Goal: Task Accomplishment & Management: Manage account settings

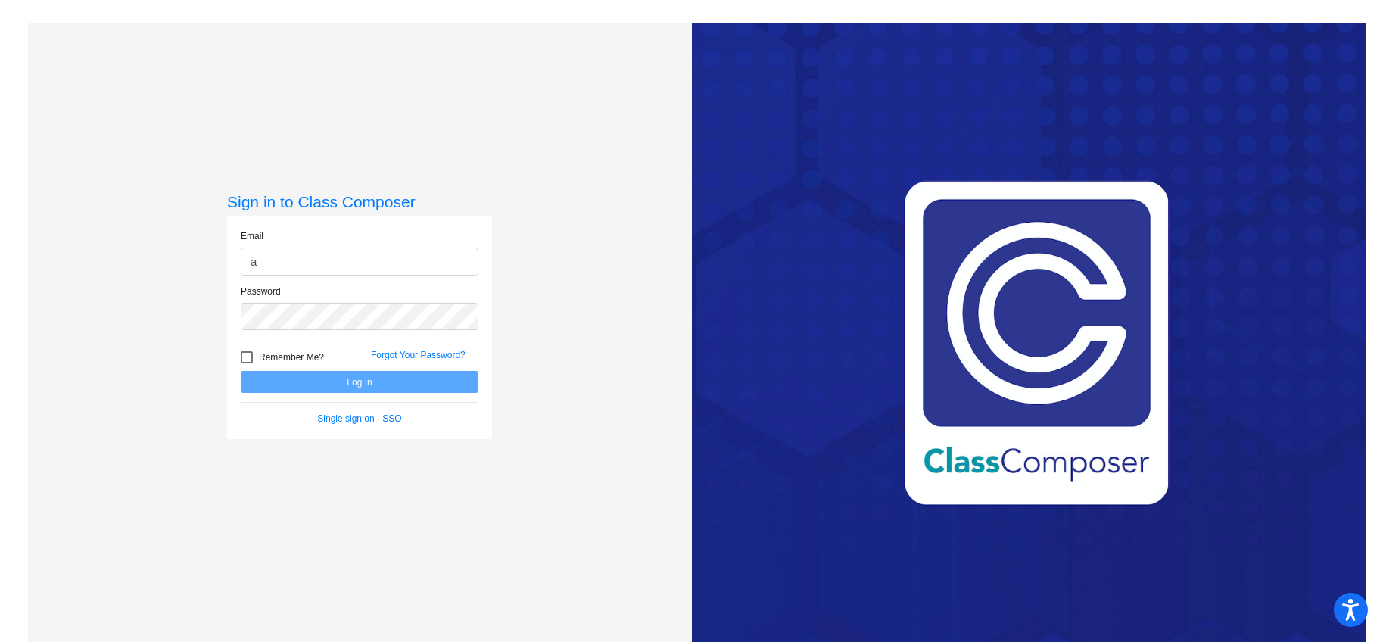
type input "[EMAIL_ADDRESS][DOMAIN_NAME]"
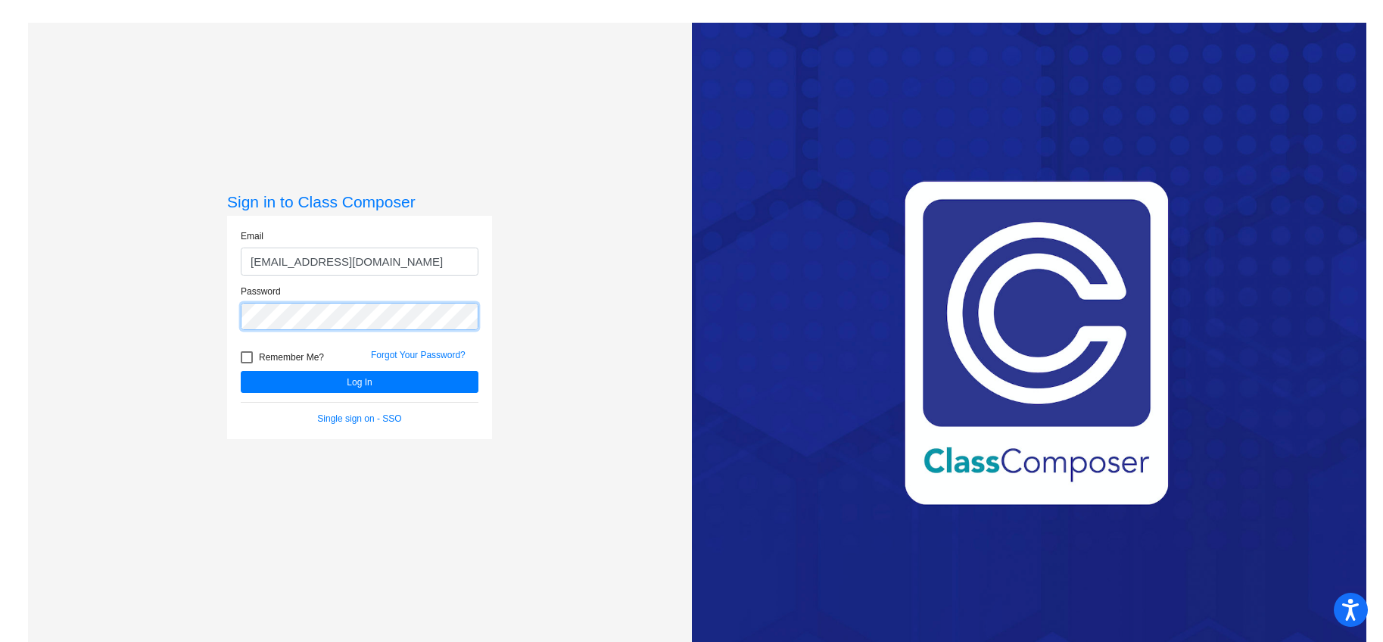
click at [241, 371] on button "Log In" at bounding box center [360, 382] width 238 height 22
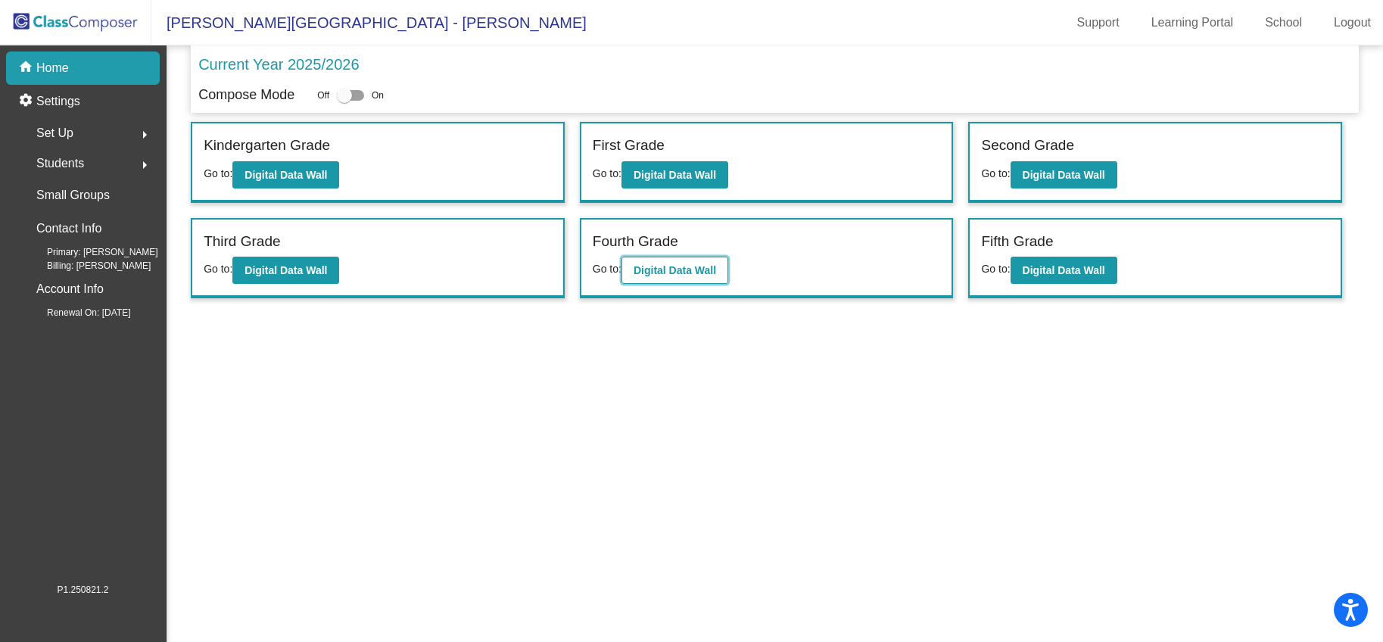
click at [663, 269] on b "Digital Data Wall" at bounding box center [674, 270] width 82 height 12
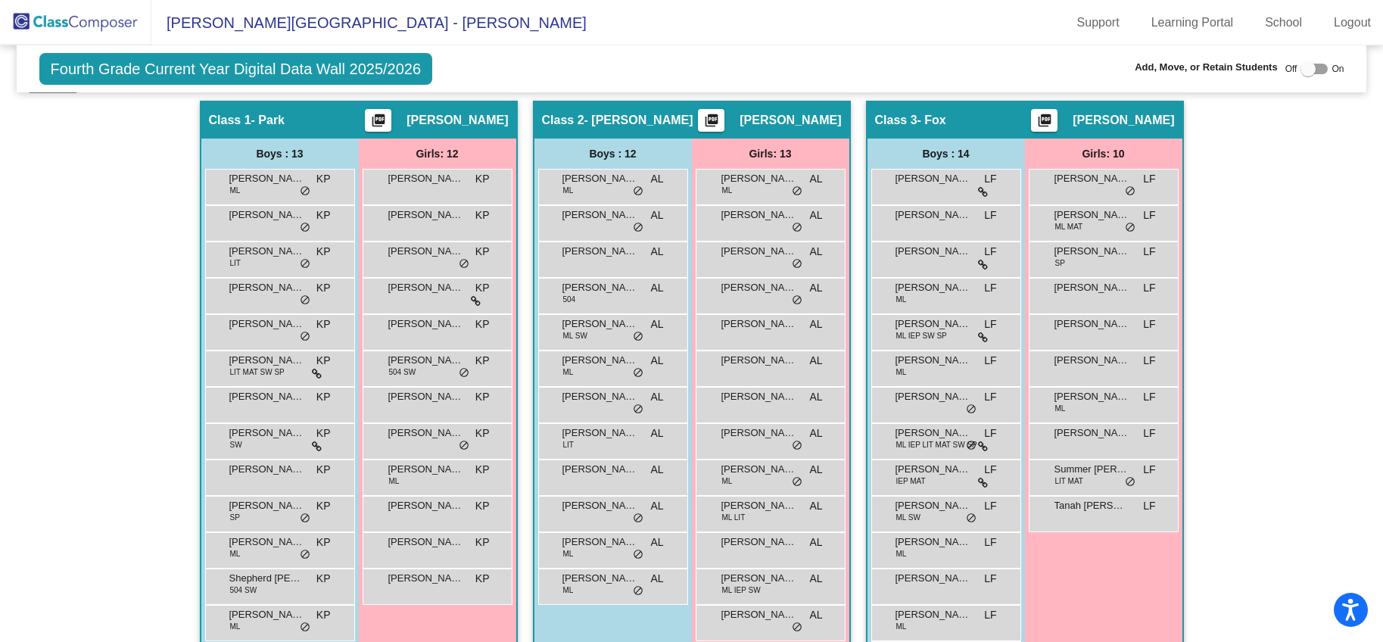
scroll to position [336, 0]
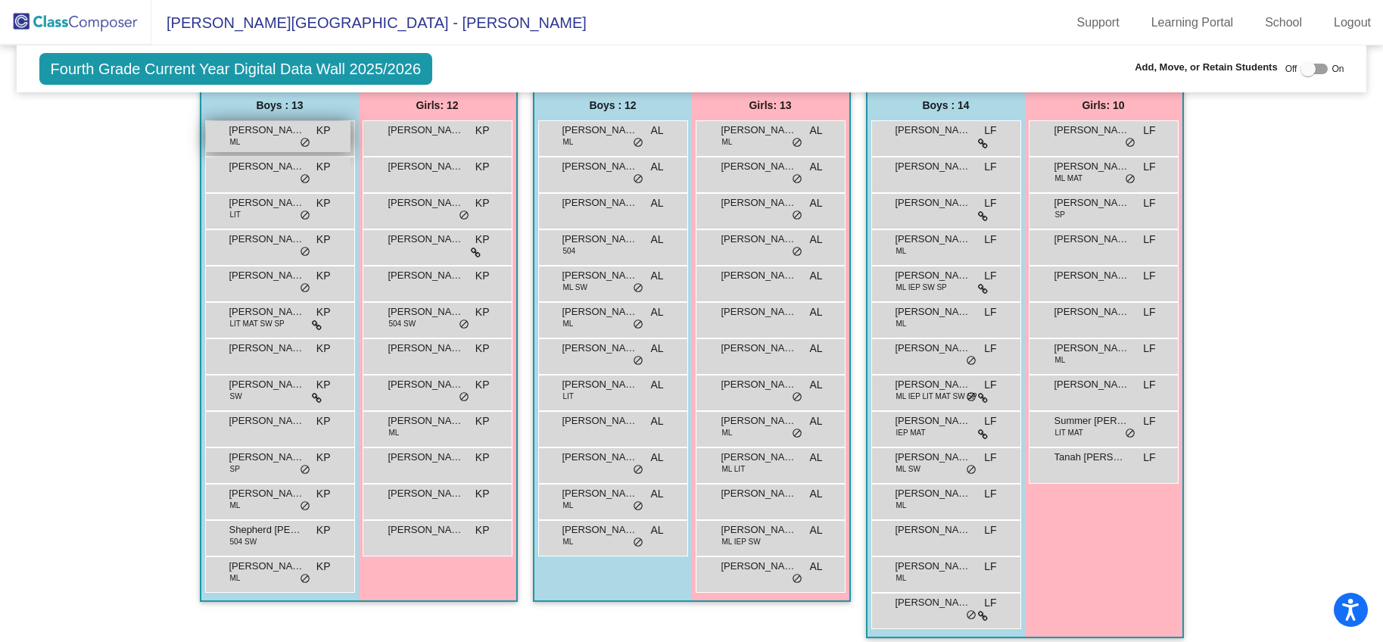
click at [263, 146] on div "[PERSON_NAME] ML KP lock do_not_disturb_alt" at bounding box center [278, 136] width 145 height 31
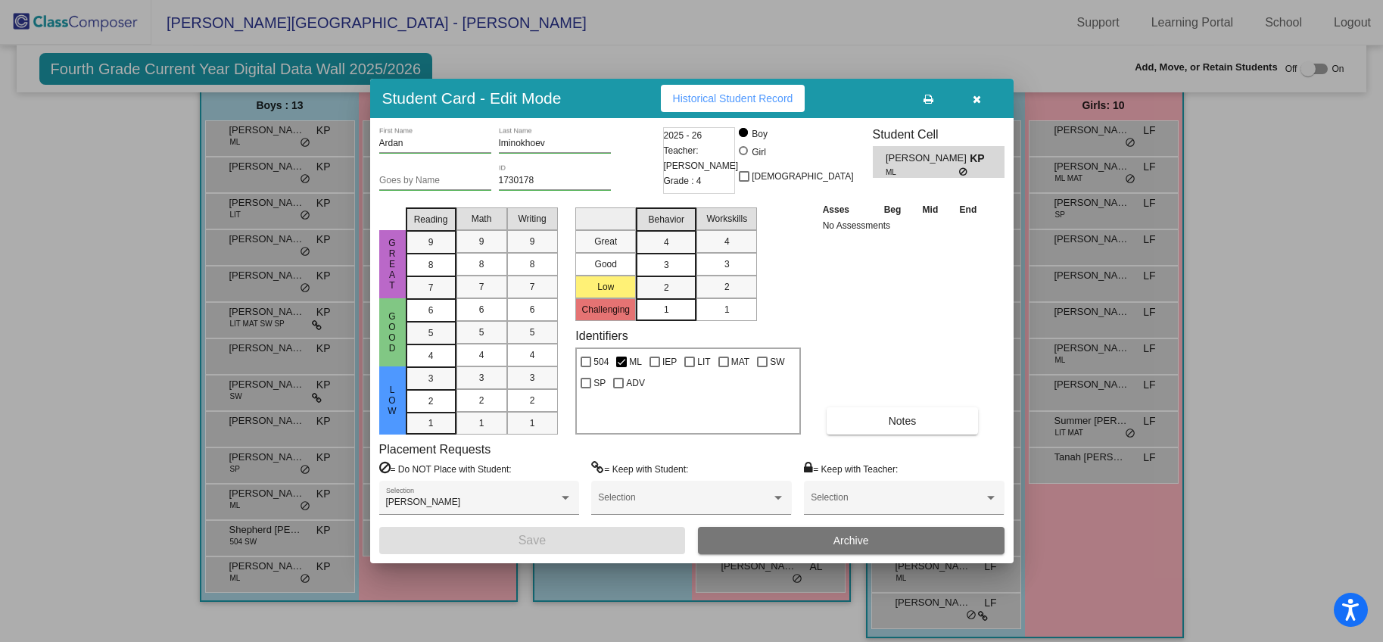
click at [876, 543] on button "Archive" at bounding box center [851, 540] width 307 height 27
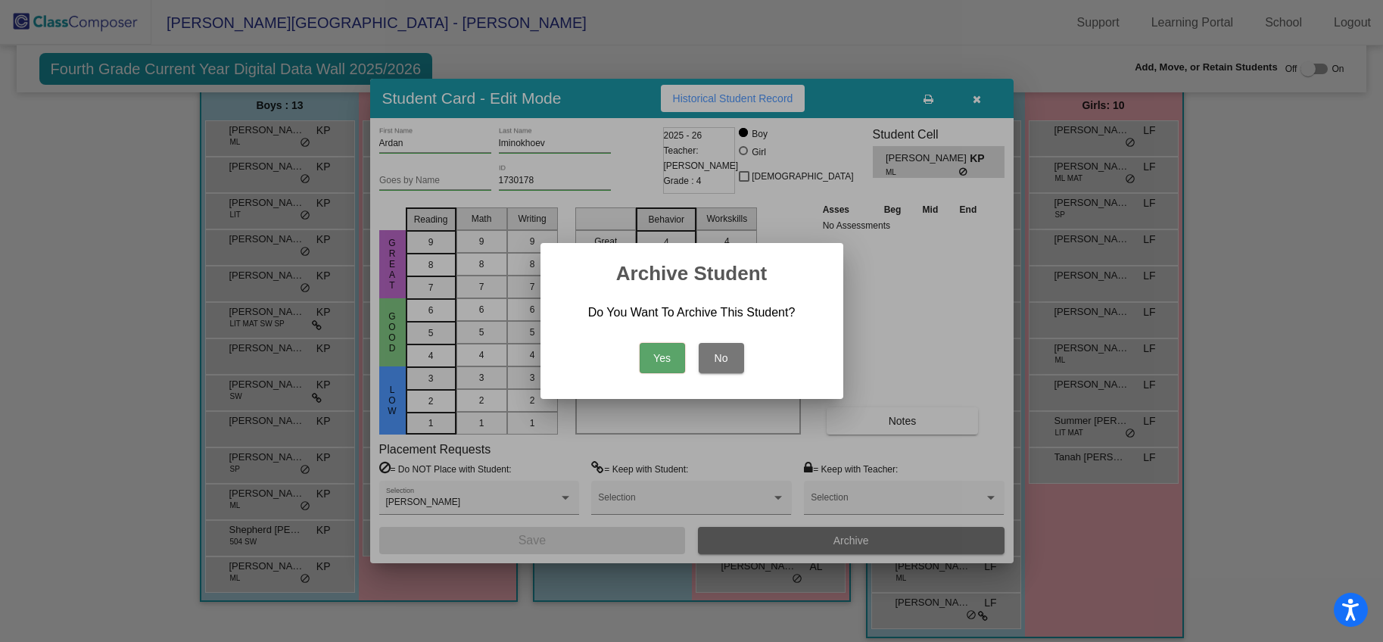
click at [647, 364] on button "Yes" at bounding box center [662, 358] width 45 height 30
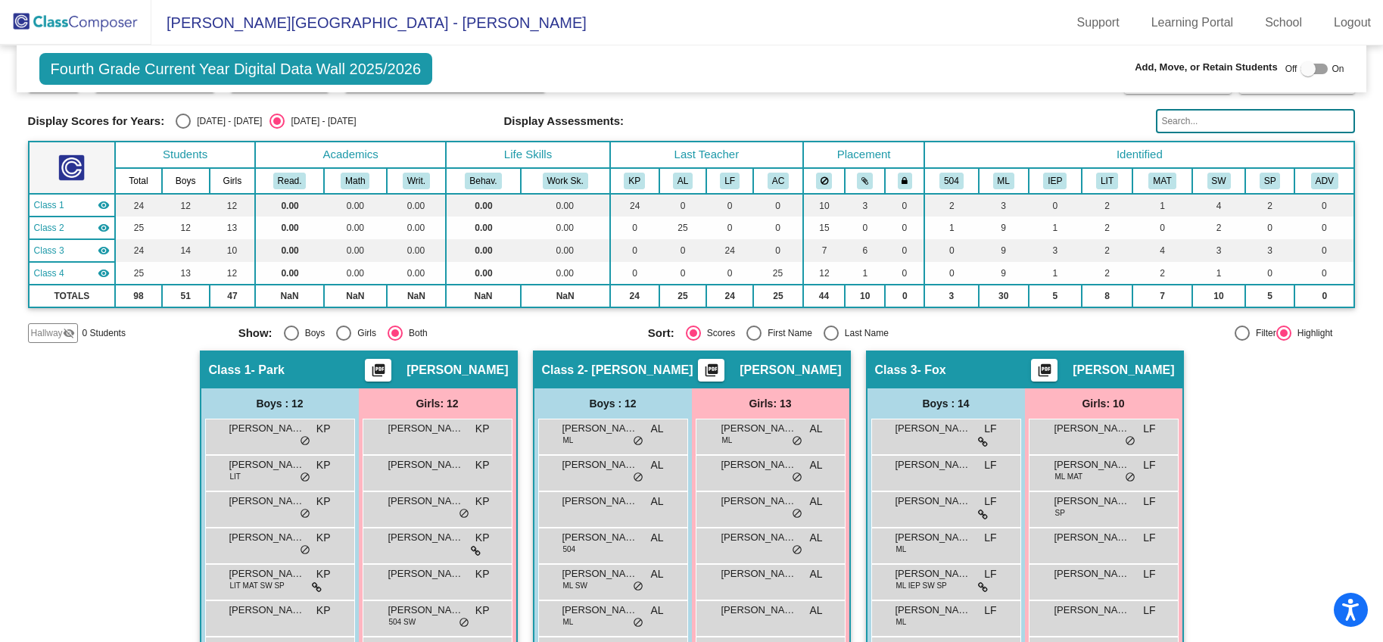
scroll to position [0, 0]
